Goal: Task Accomplishment & Management: Use online tool/utility

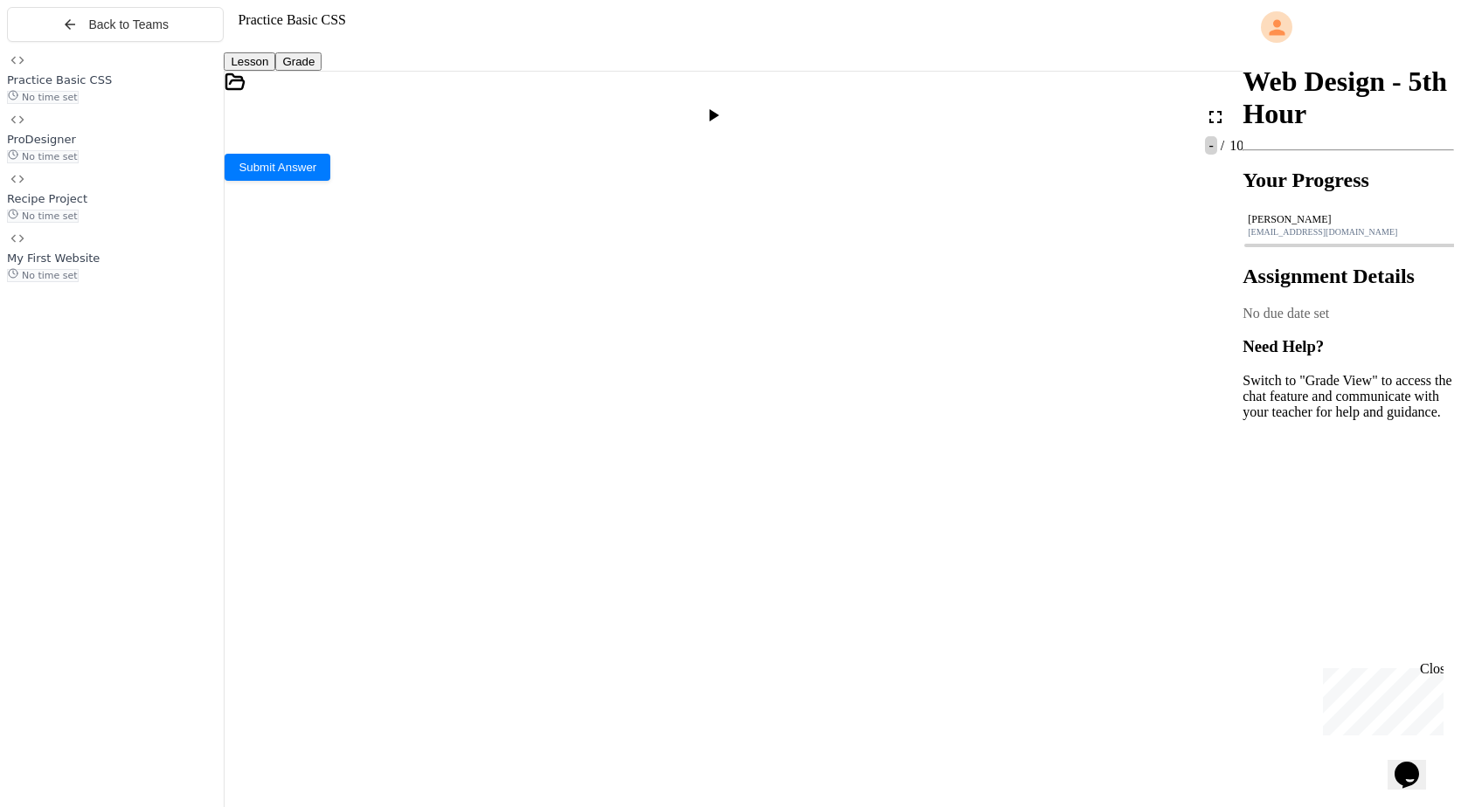
click at [245, 93] on icon at bounding box center [235, 82] width 21 height 21
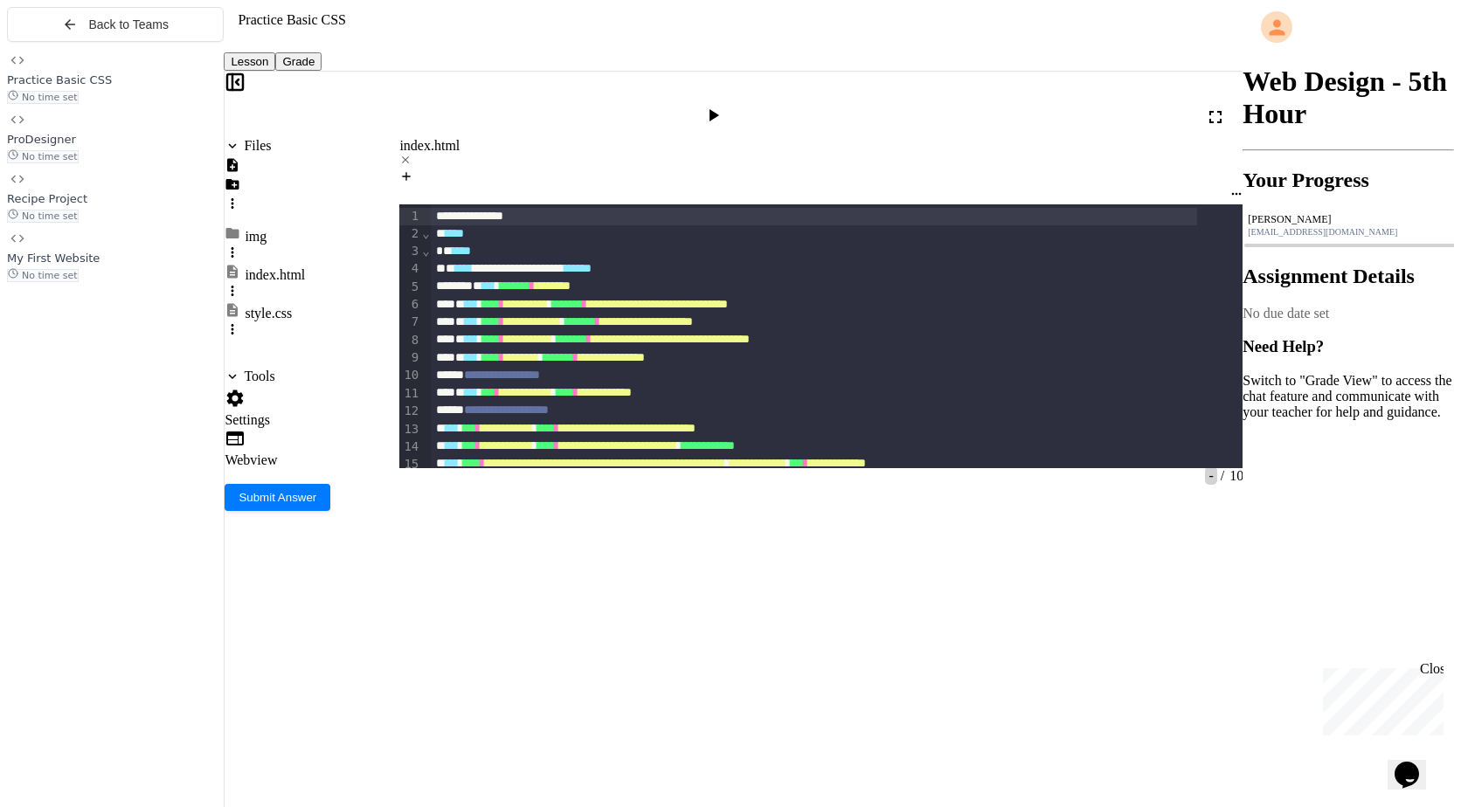
click at [292, 306] on div "style.css" at bounding box center [268, 314] width 47 height 16
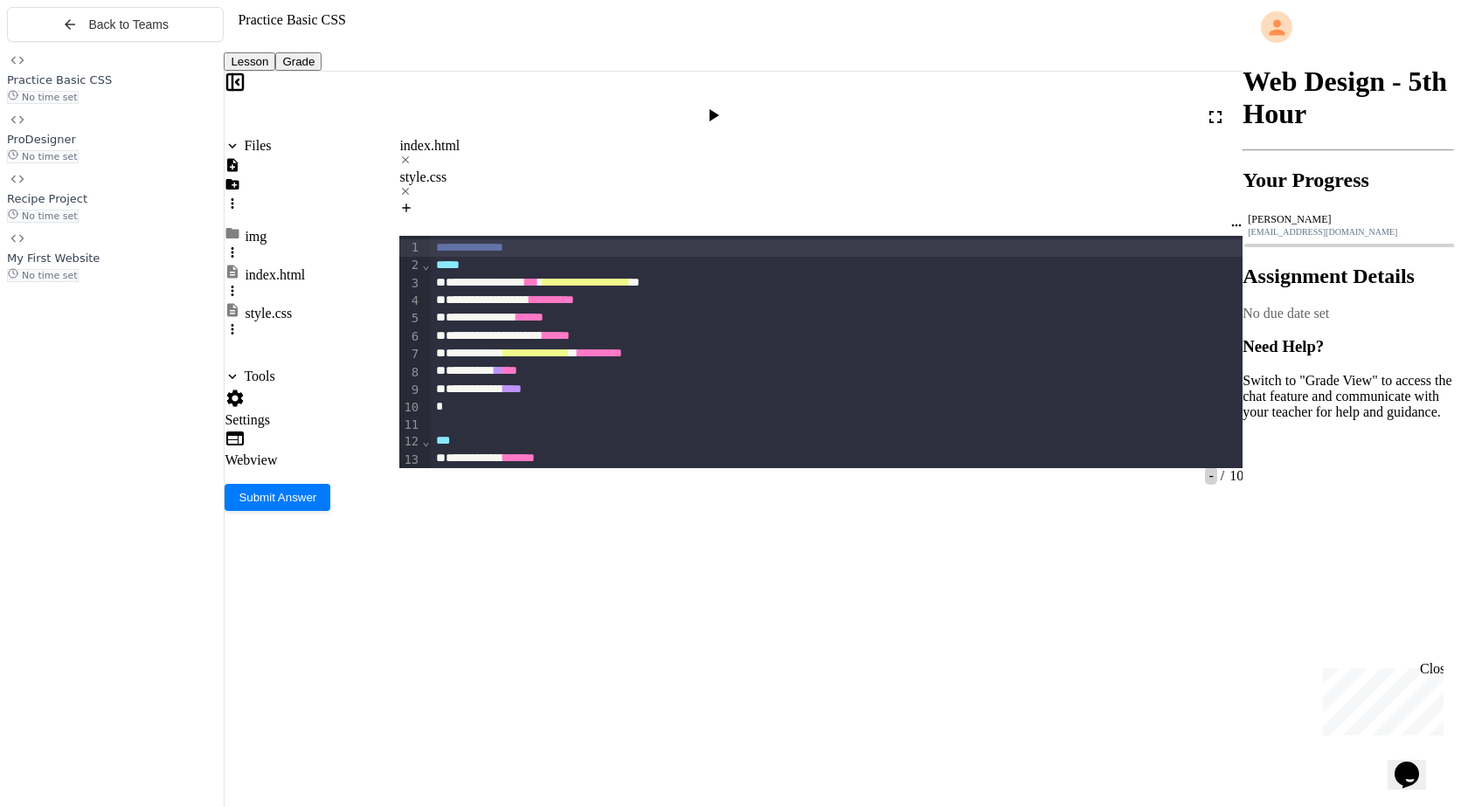
click at [655, 559] on div "**********" at bounding box center [837, 432] width 813 height 393
click at [638, 678] on div "*" at bounding box center [820, 686] width 779 height 17
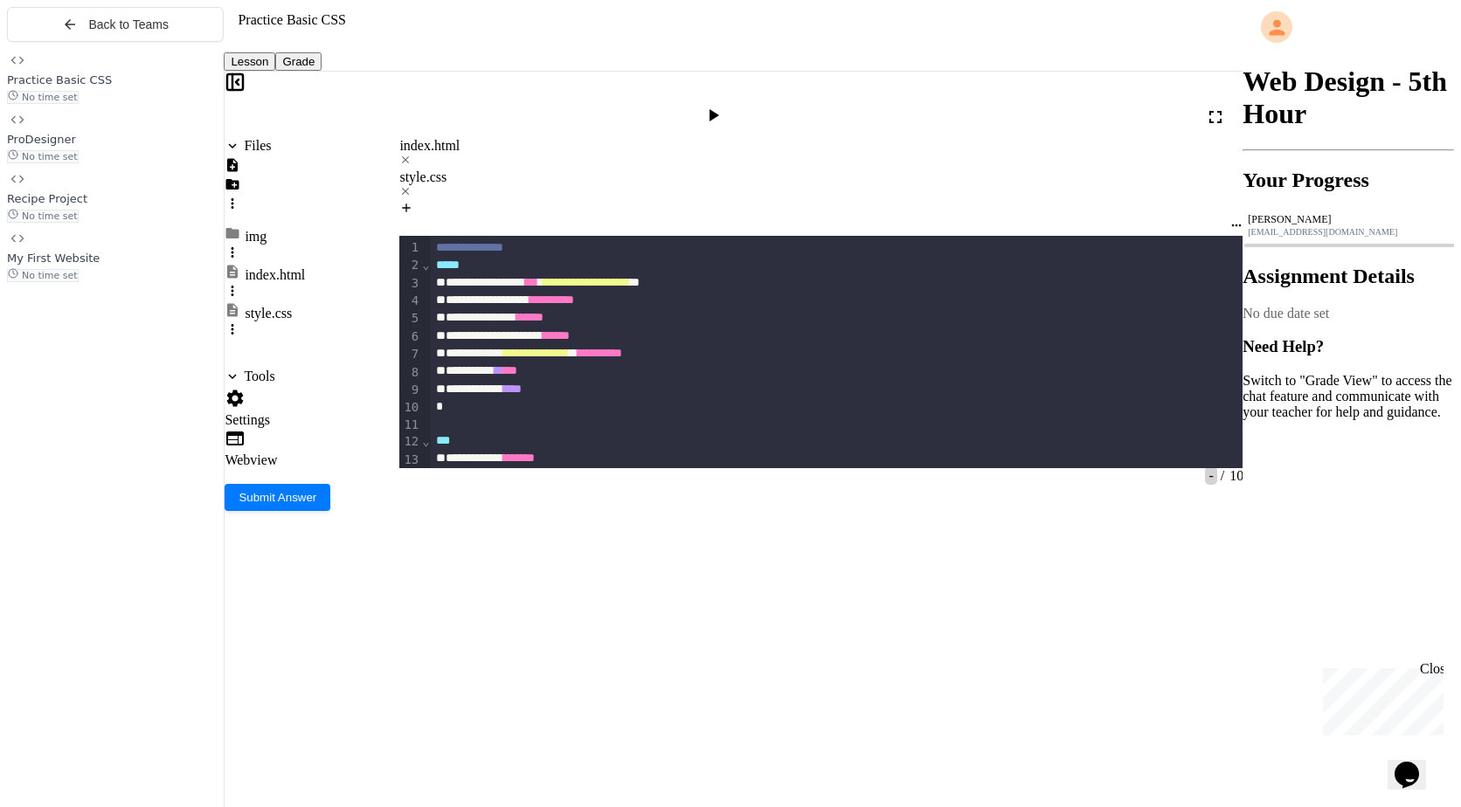
drag, startPoint x: 617, startPoint y: 521, endPoint x: 445, endPoint y: 521, distance: 172.1
click at [445, 730] on div "**********" at bounding box center [814, 738] width 766 height 17
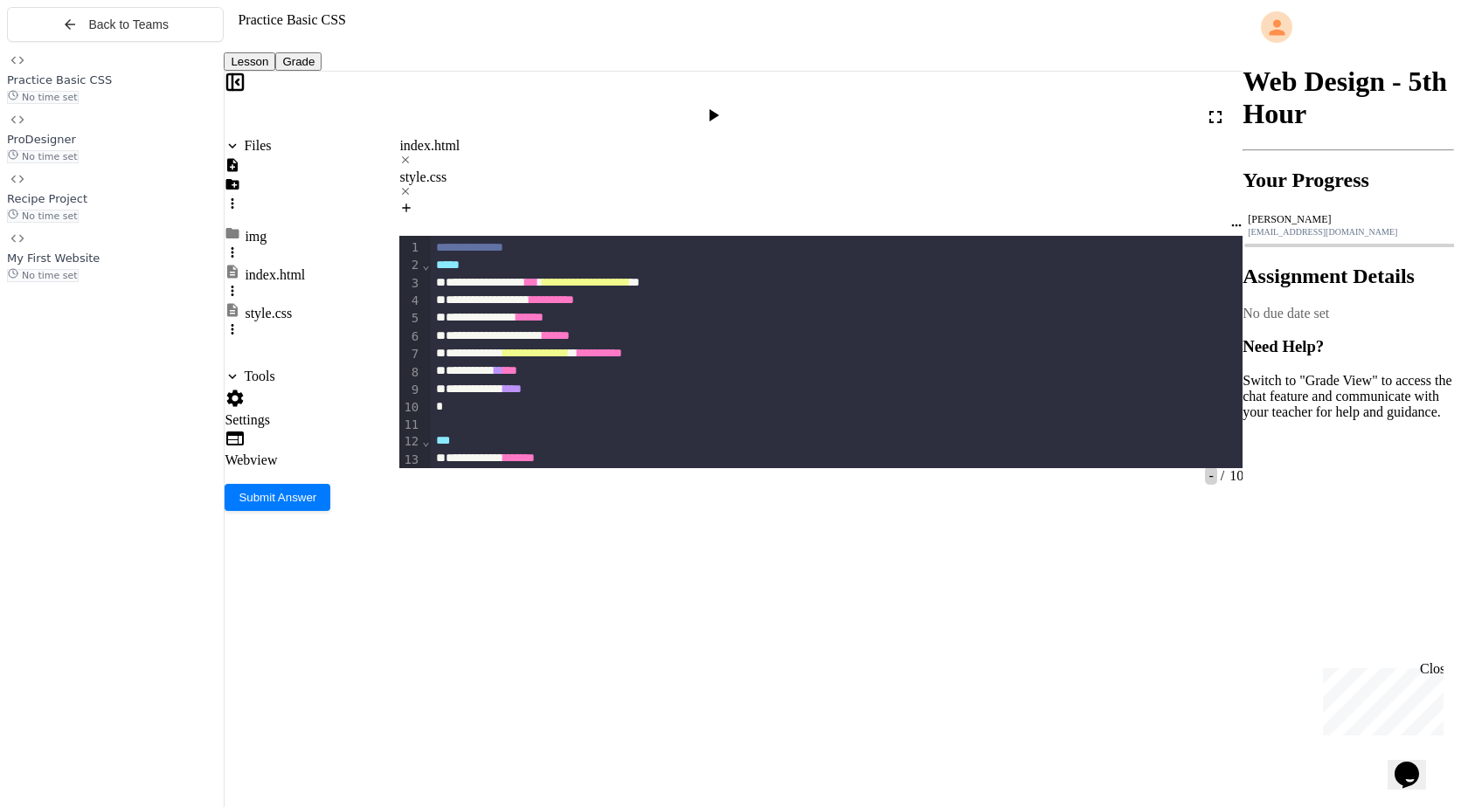
scroll to position [151, 0]
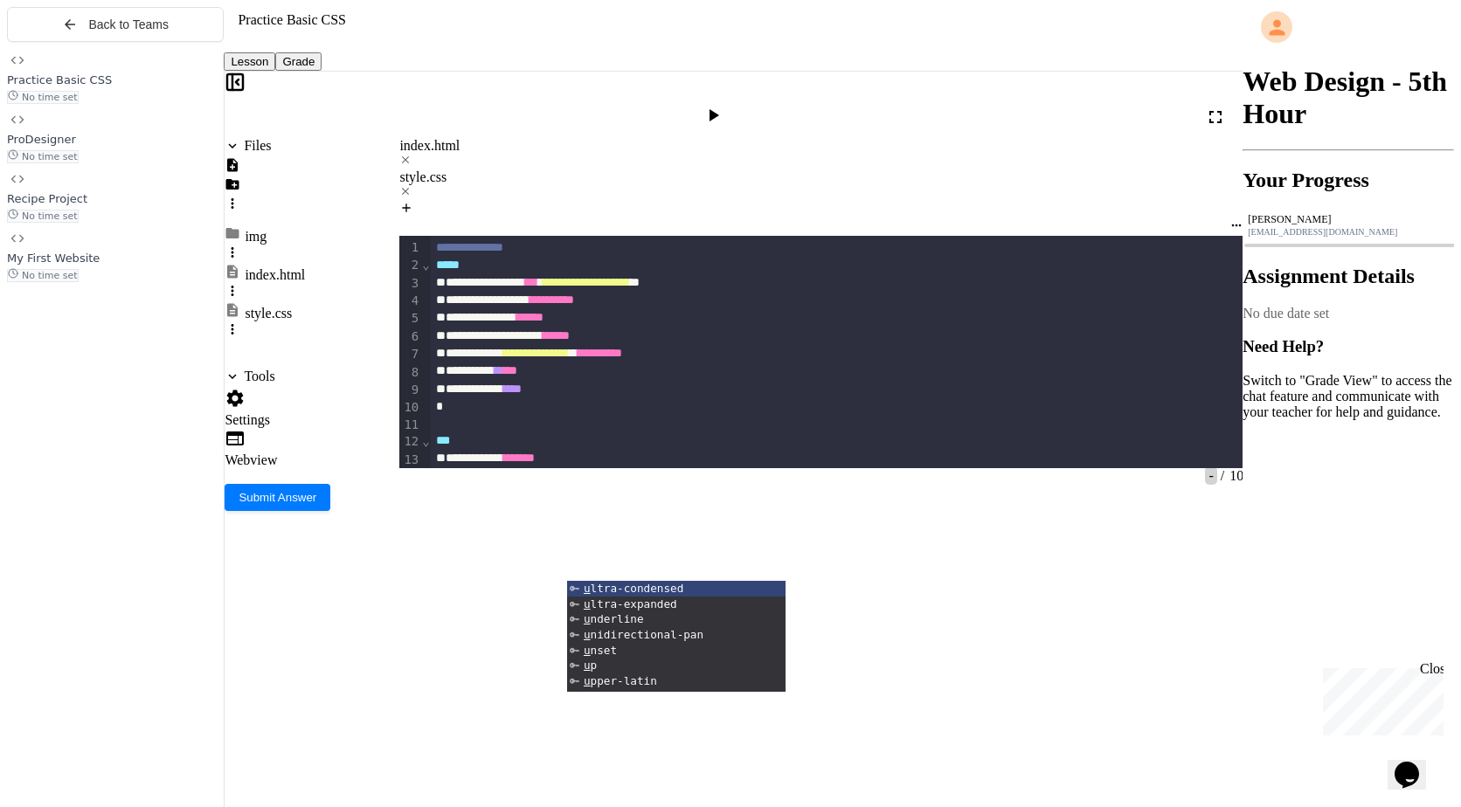
scroll to position [255, 0]
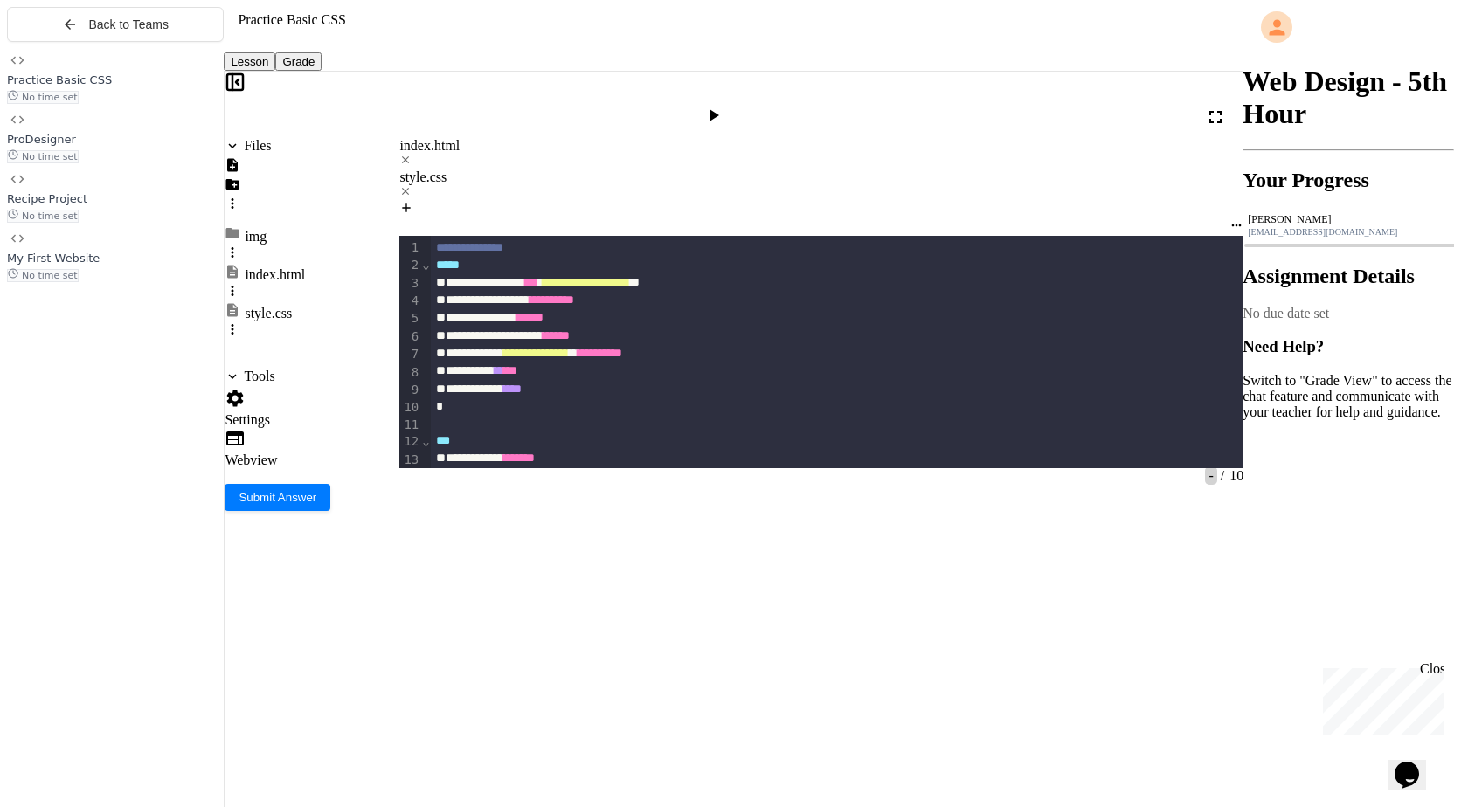
click at [696, 573] on div "**********" at bounding box center [814, 581] width 766 height 17
click at [723, 105] on icon at bounding box center [712, 115] width 21 height 21
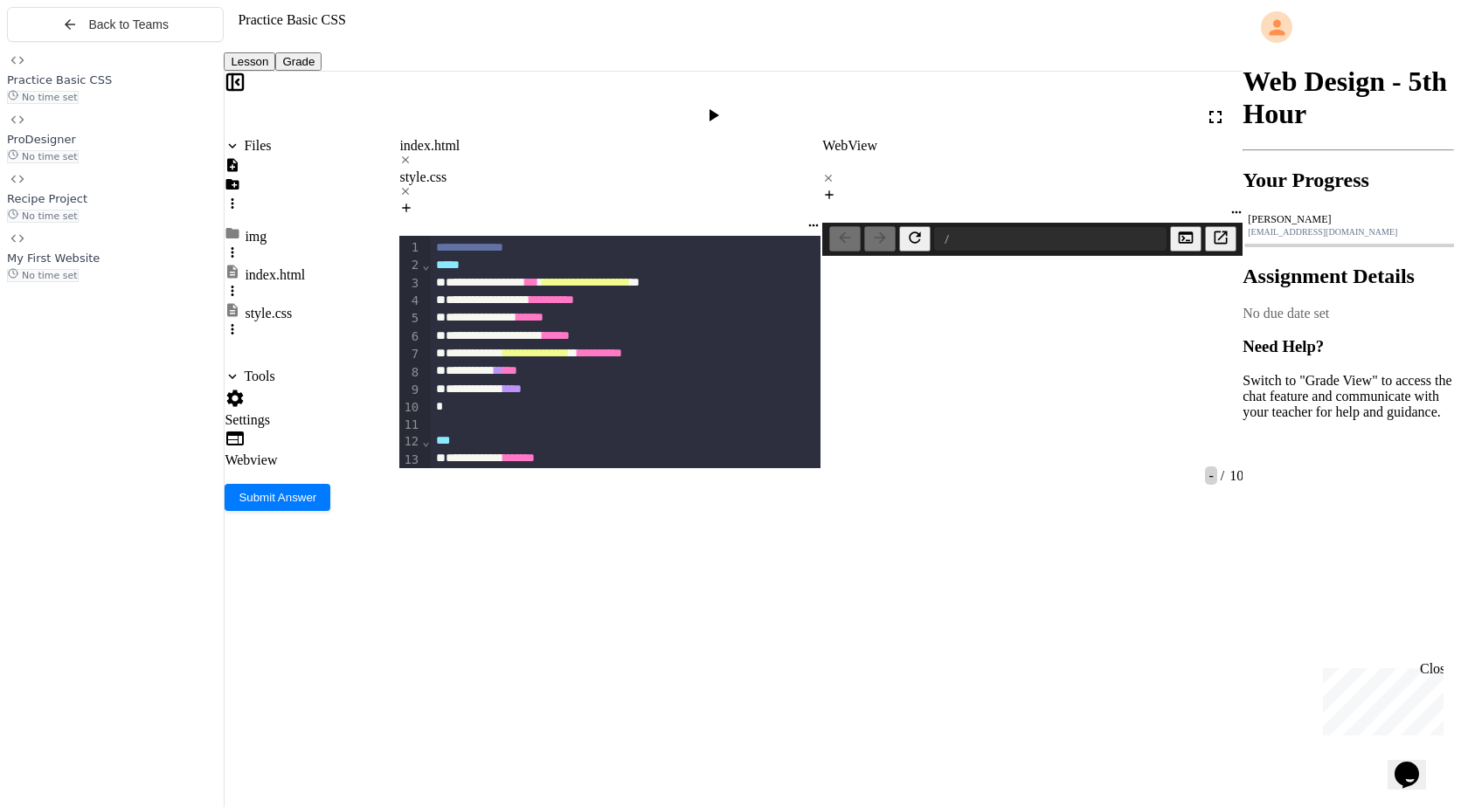
click at [828, 154] on icon at bounding box center [820, 161] width 15 height 15
click at [832, 175] on icon at bounding box center [828, 178] width 7 height 7
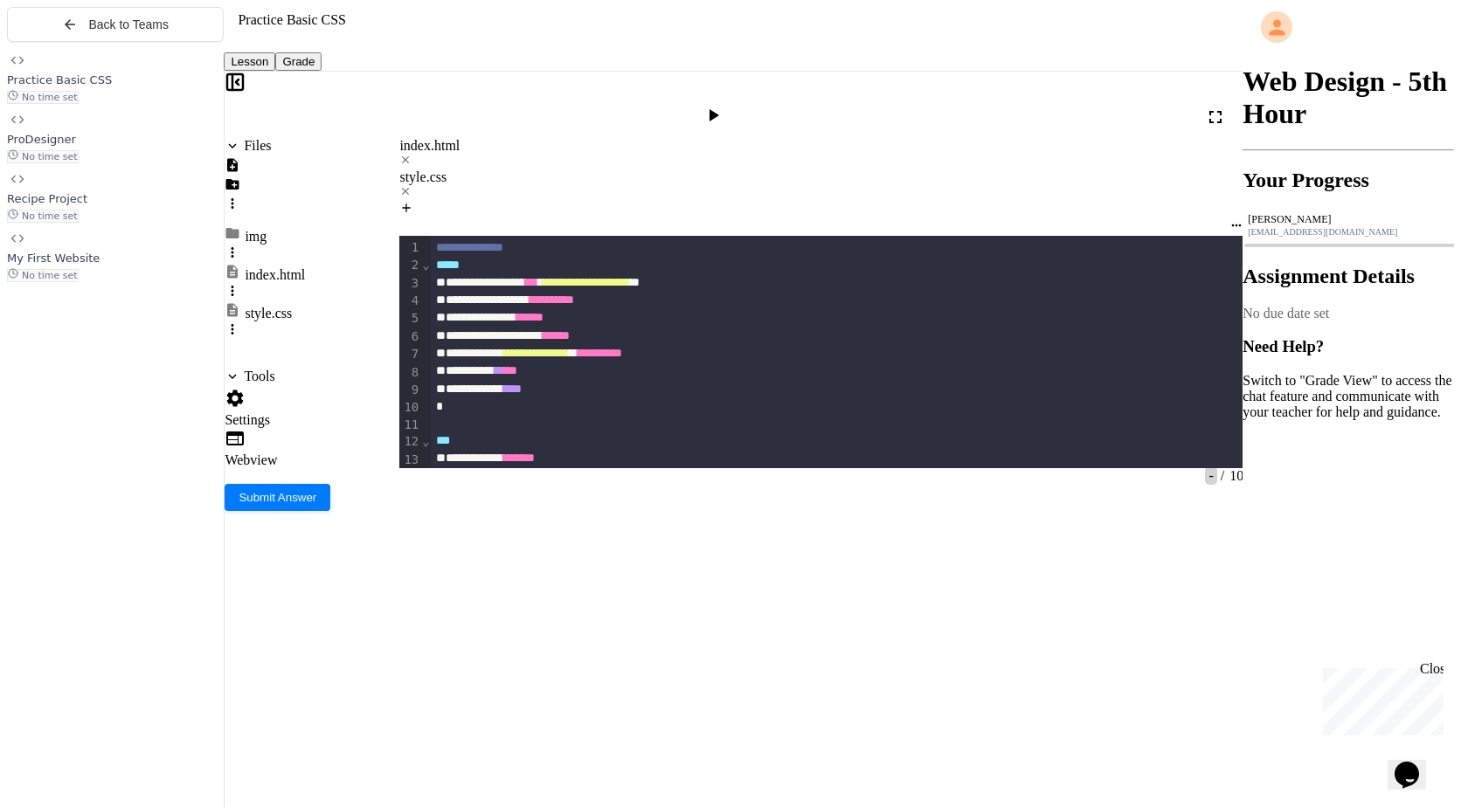
scroll to position [273, 0]
click at [728, 110] on div at bounding box center [714, 117] width 25 height 24
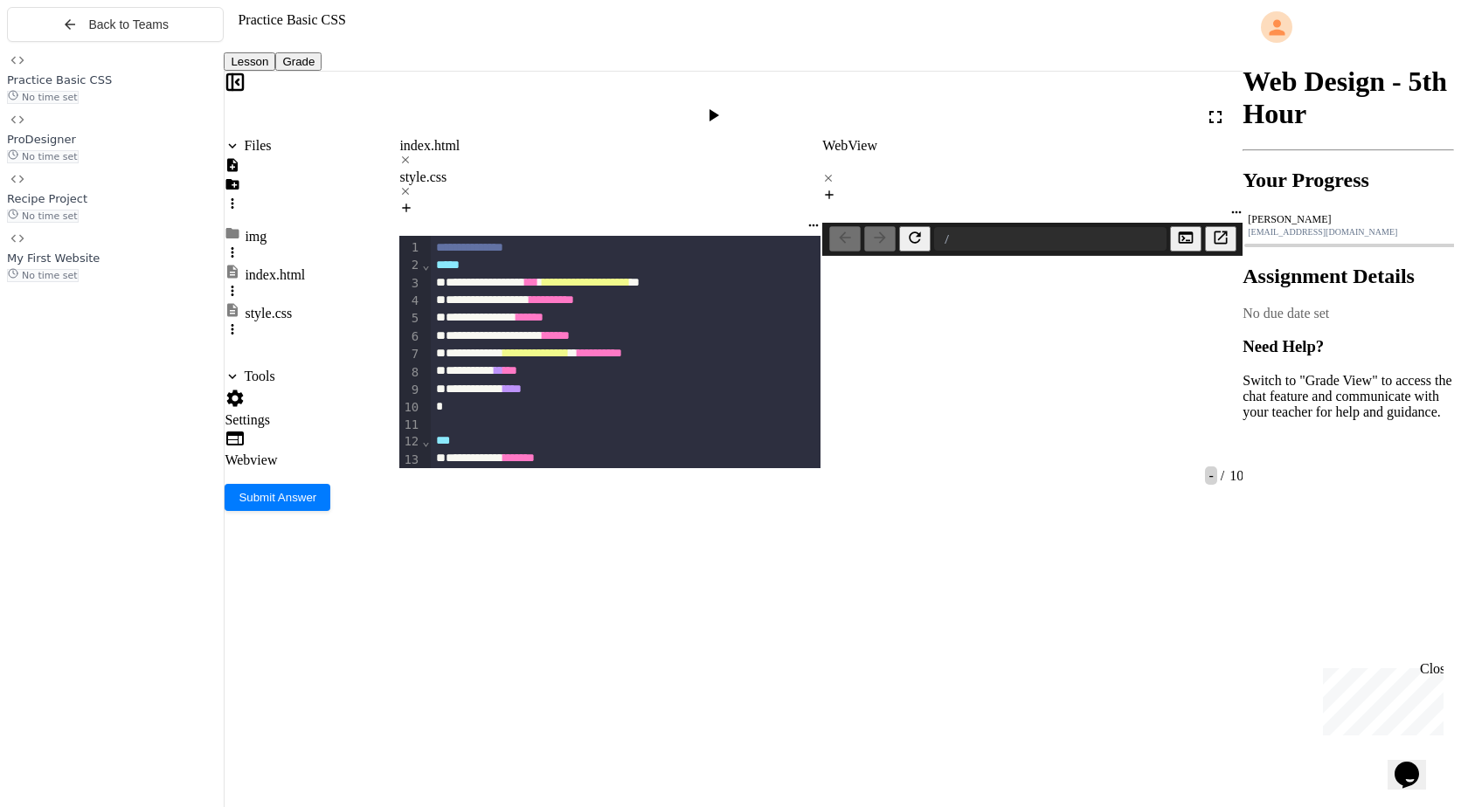
click at [826, 156] on icon at bounding box center [820, 161] width 11 height 11
click at [448, 138] on div "index.html" at bounding box center [609, 146] width 421 height 16
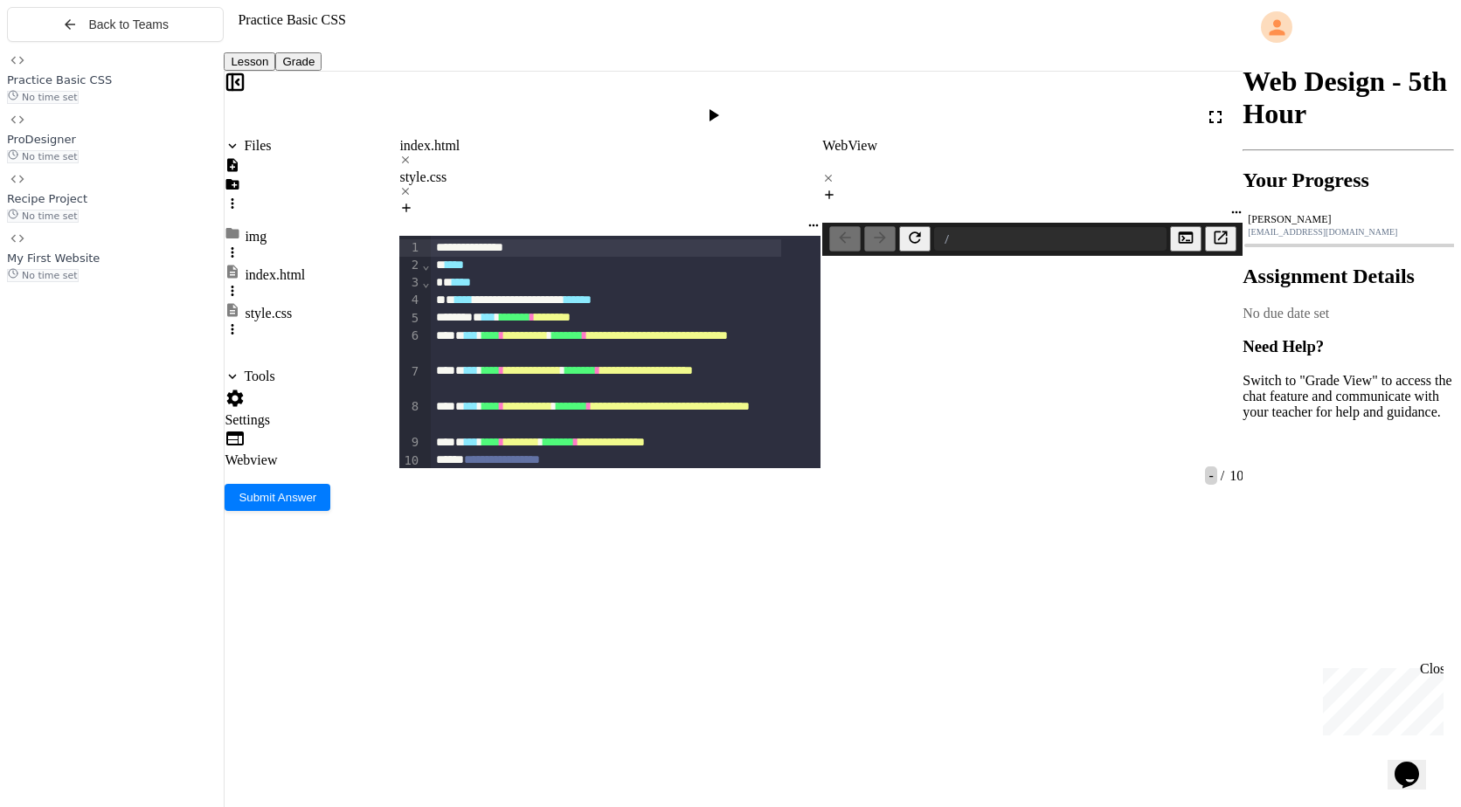
click at [563, 169] on div "style.css" at bounding box center [609, 177] width 421 height 16
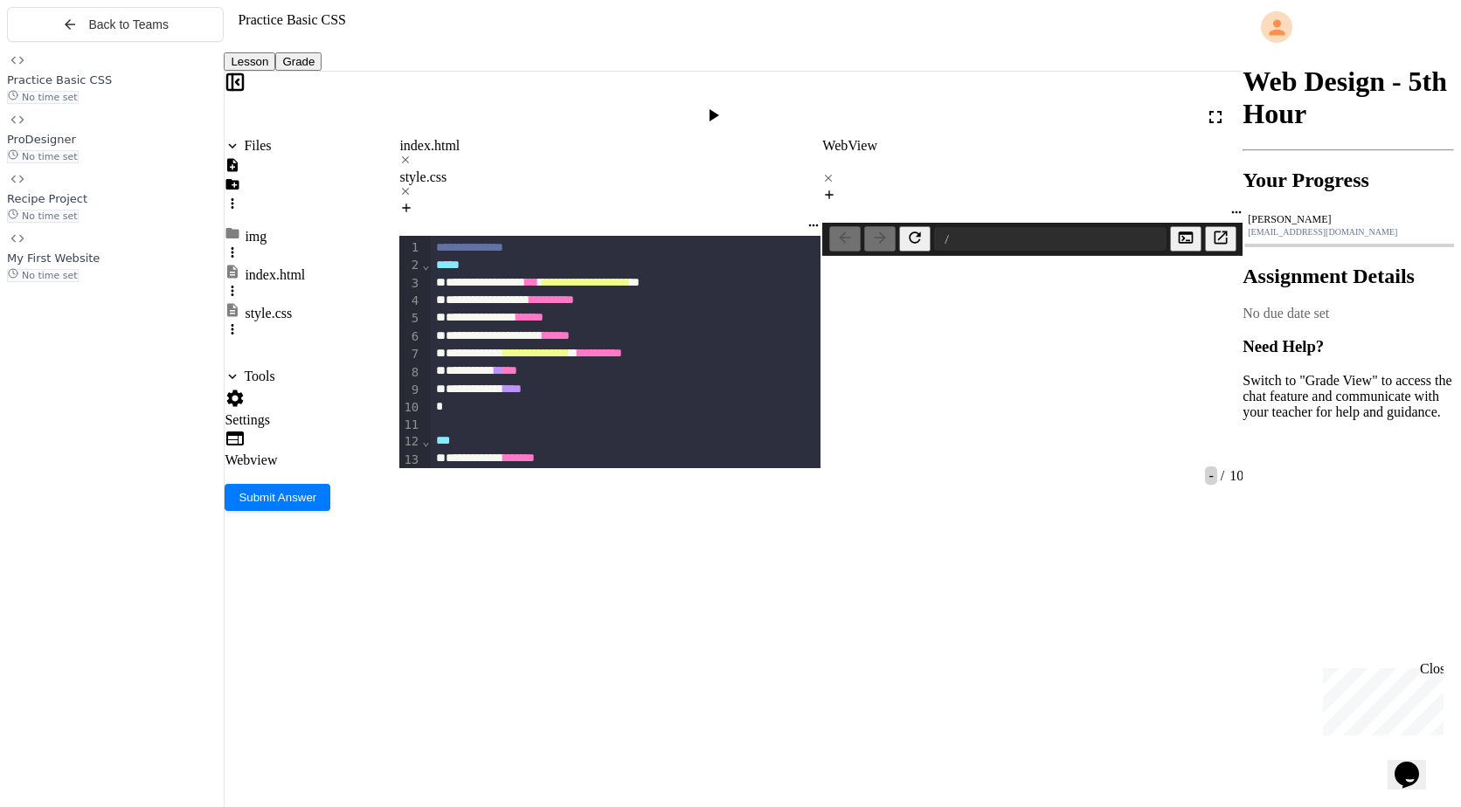
scroll to position [0, 0]
